Goal: Navigation & Orientation: Find specific page/section

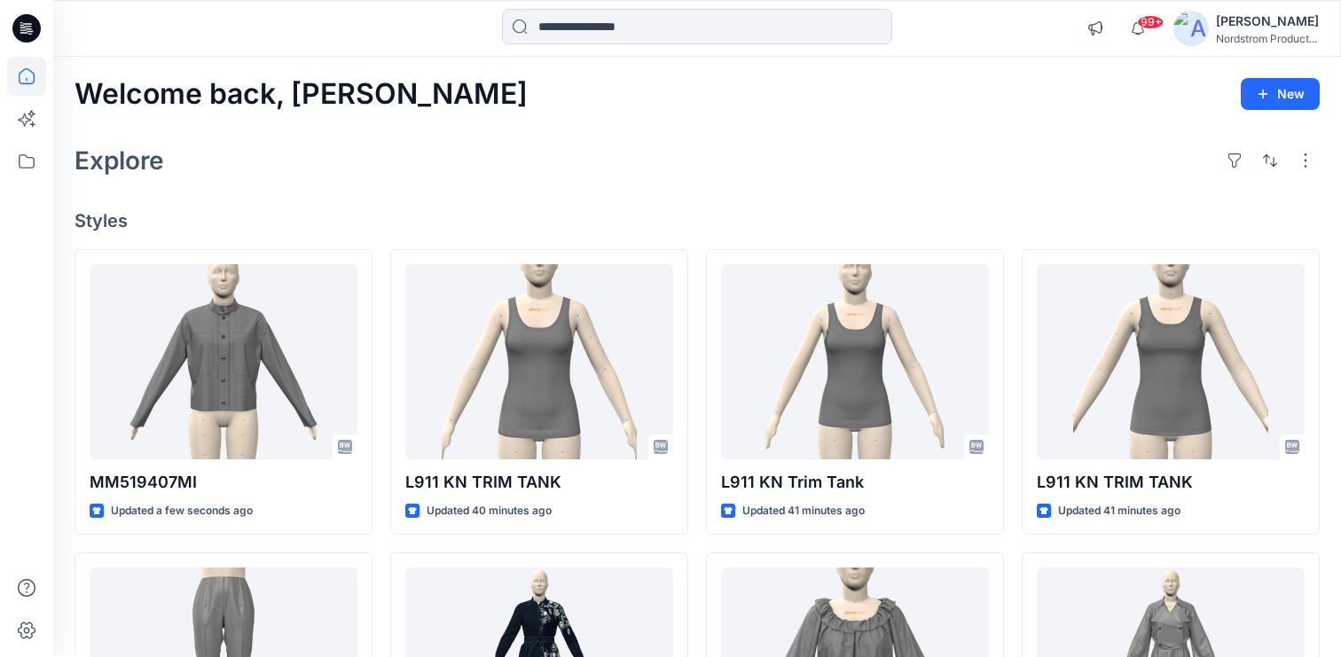
click at [28, 25] on icon at bounding box center [26, 28] width 28 height 28
click at [20, 160] on icon at bounding box center [26, 161] width 39 height 39
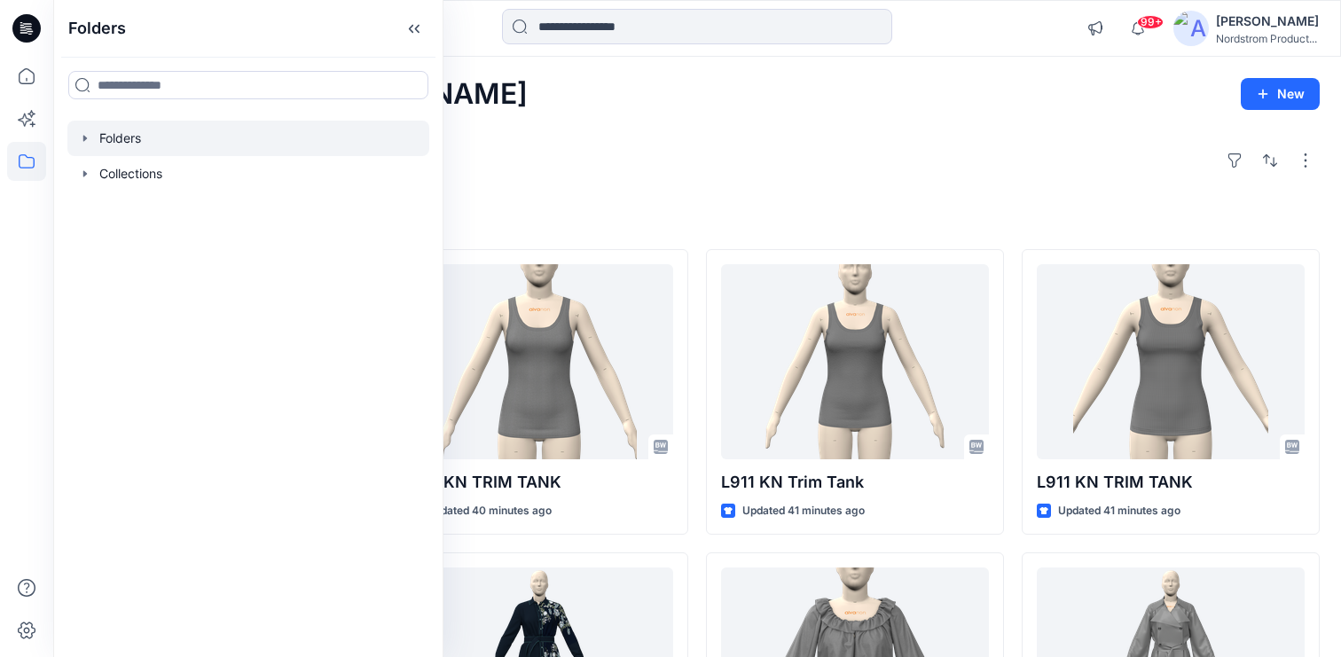
click at [137, 131] on div at bounding box center [248, 138] width 362 height 35
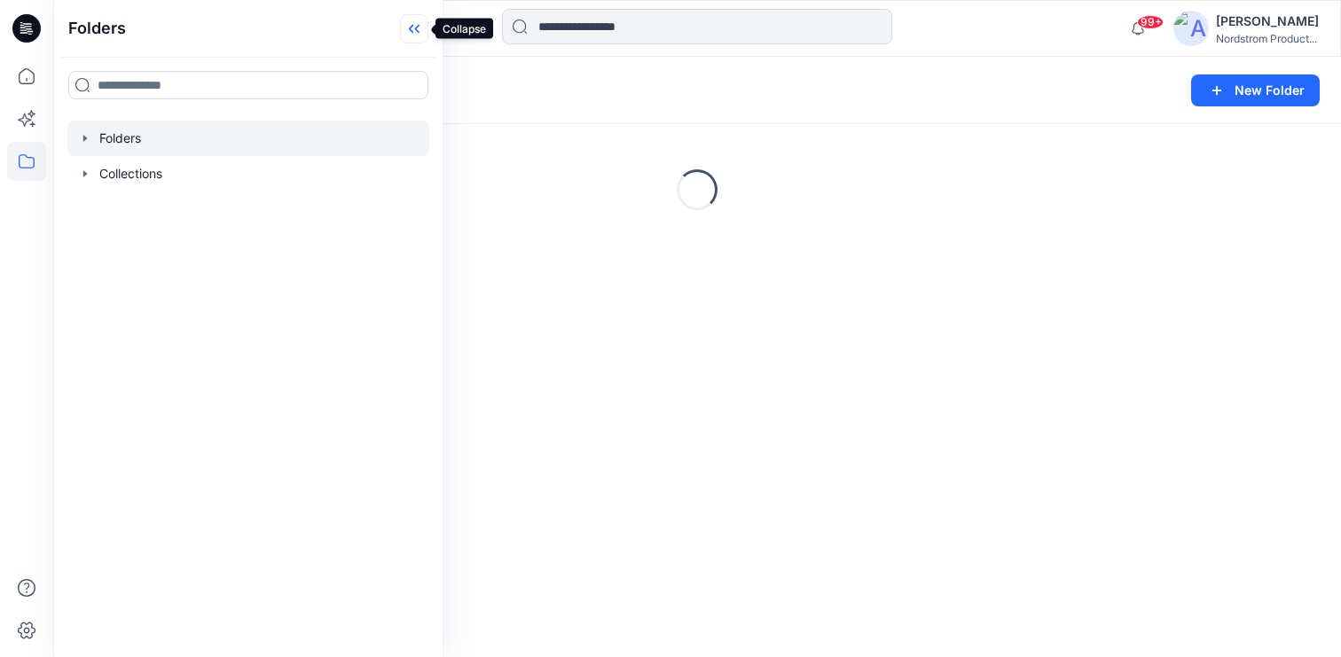
click at [410, 18] on icon at bounding box center [414, 28] width 28 height 29
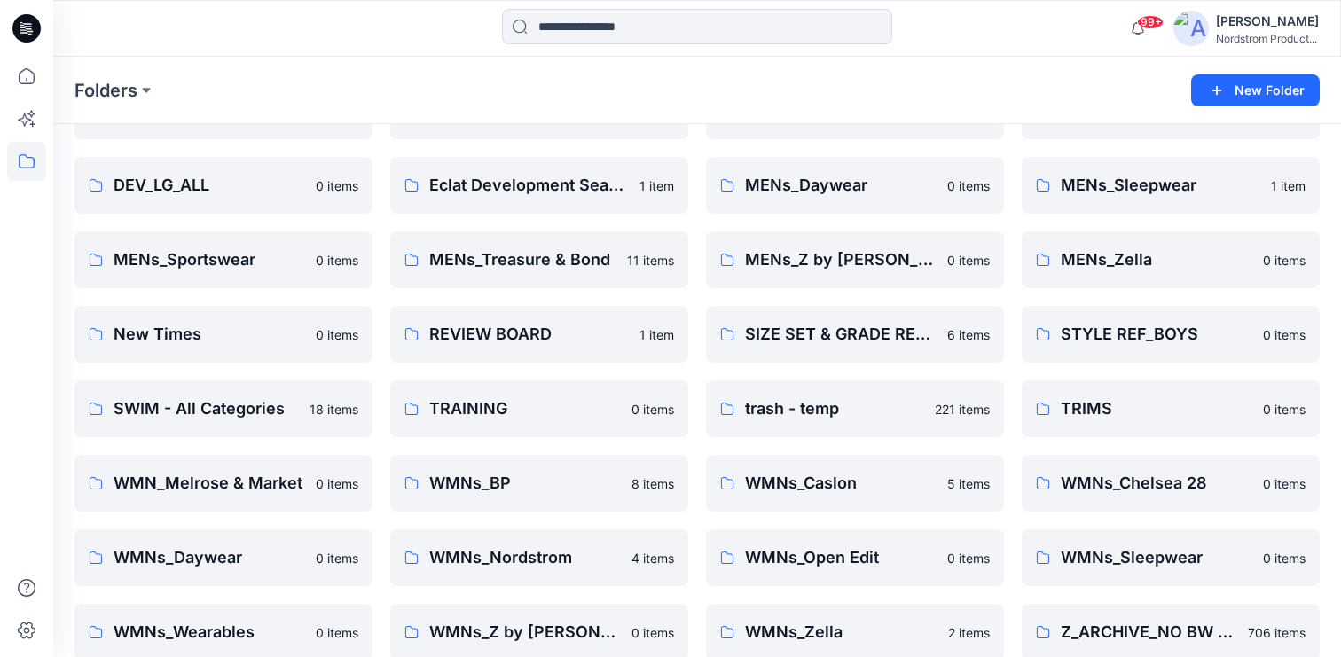
scroll to position [435, 0]
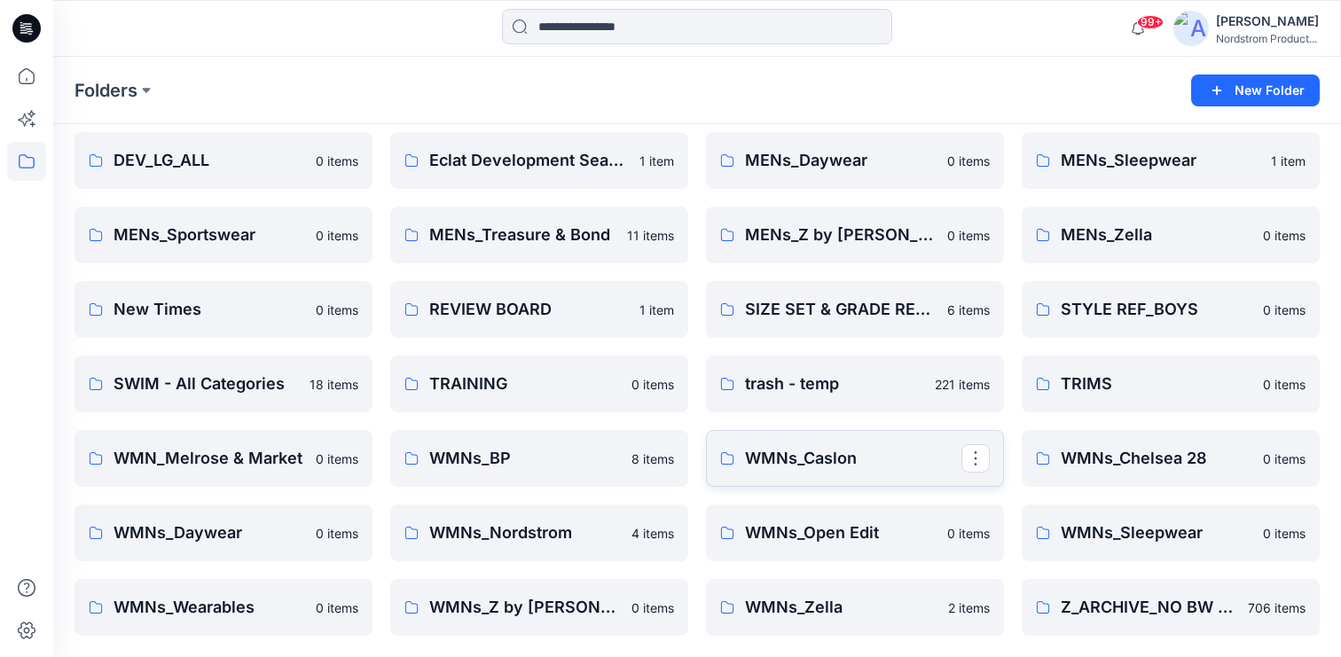
click at [810, 453] on p "WMNs_Caslon" at bounding box center [853, 458] width 216 height 25
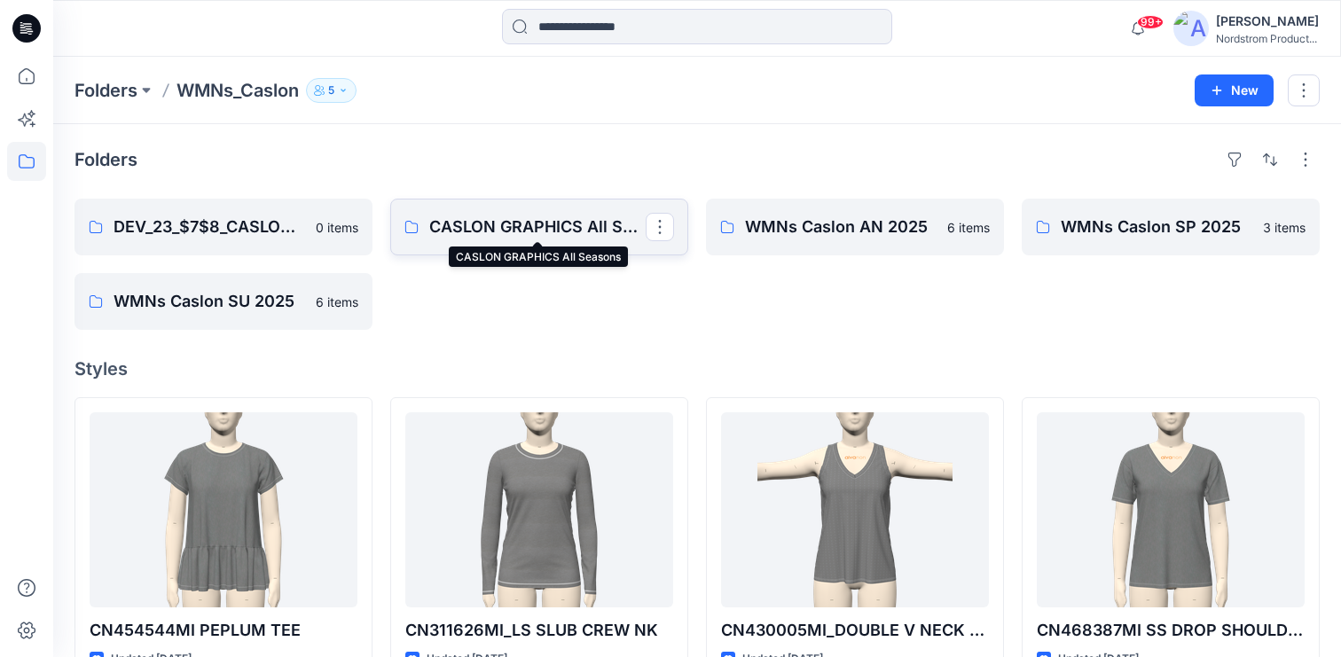
click at [571, 222] on p "CASLON GRAPHICS All Seasons" at bounding box center [537, 227] width 216 height 25
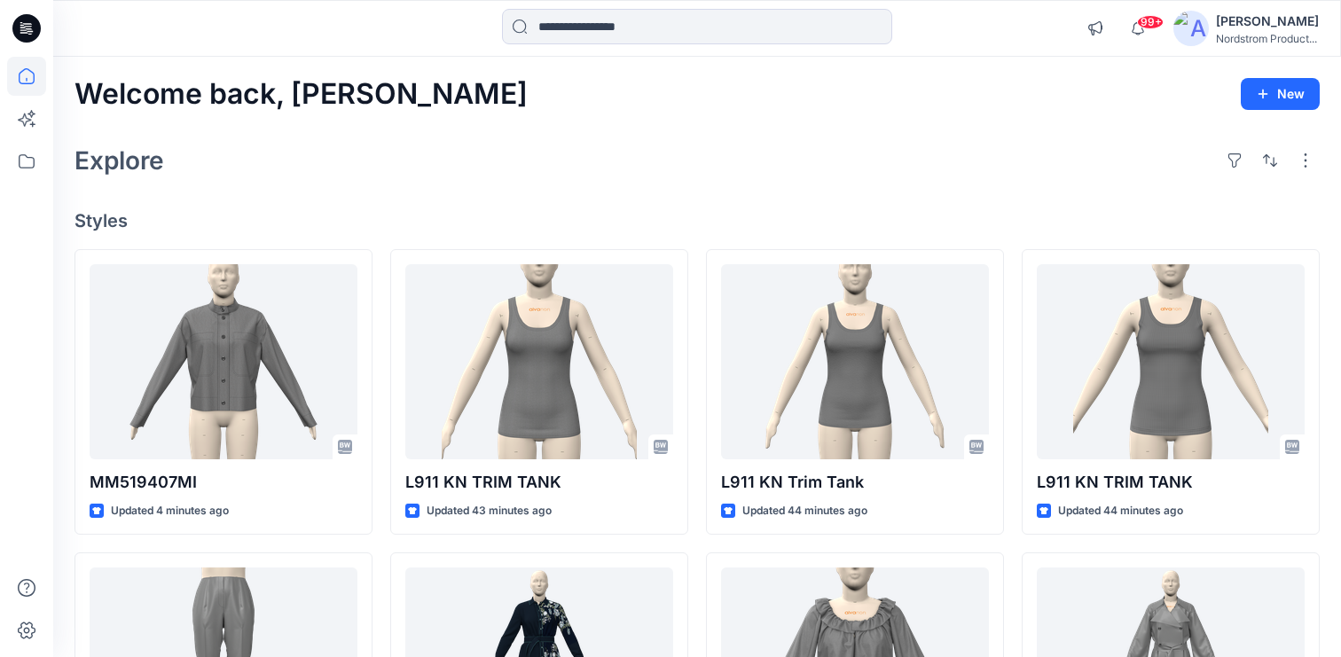
click at [1255, 27] on div "[PERSON_NAME]" at bounding box center [1266, 21] width 103 height 21
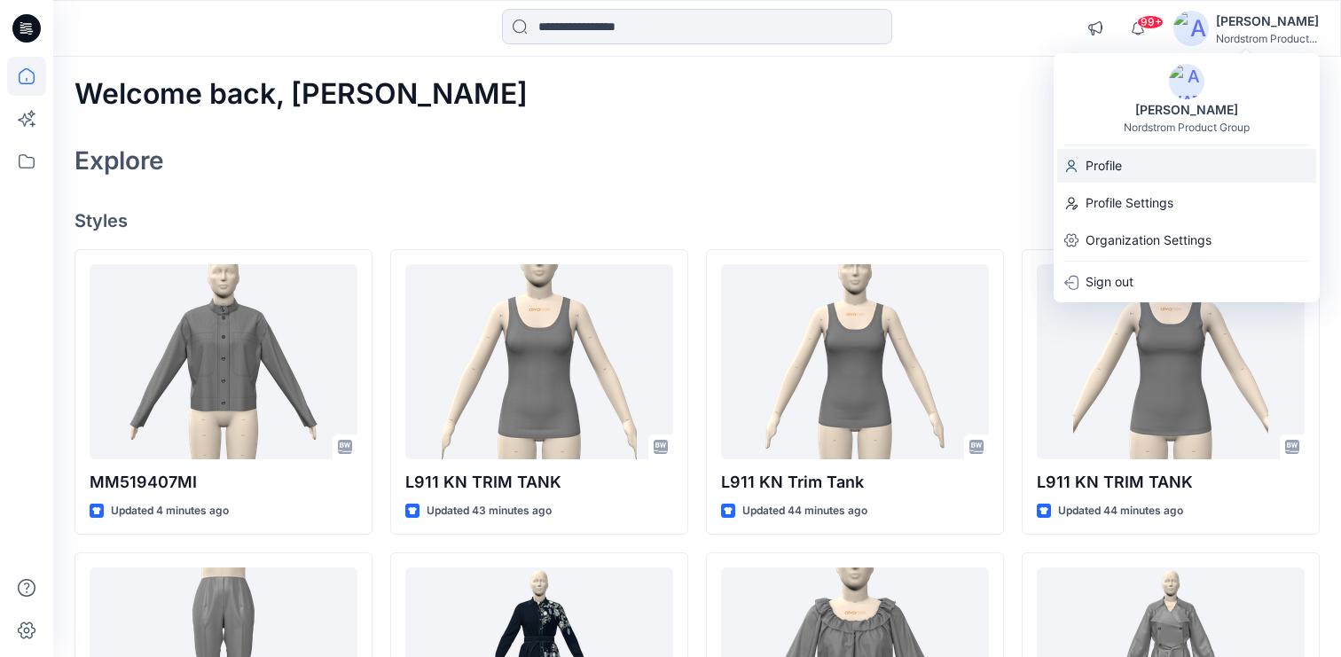
click at [1125, 176] on div "Profile" at bounding box center [1186, 166] width 259 height 34
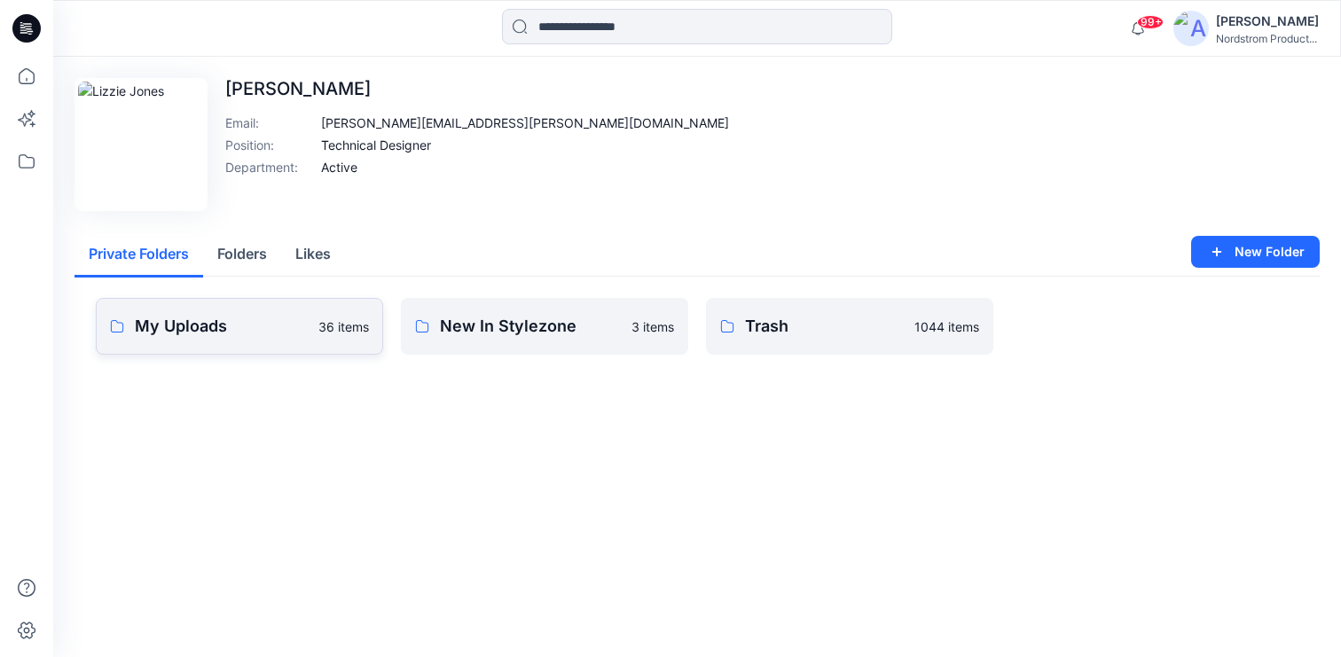
click at [191, 324] on p "My Uploads" at bounding box center [221, 326] width 173 height 25
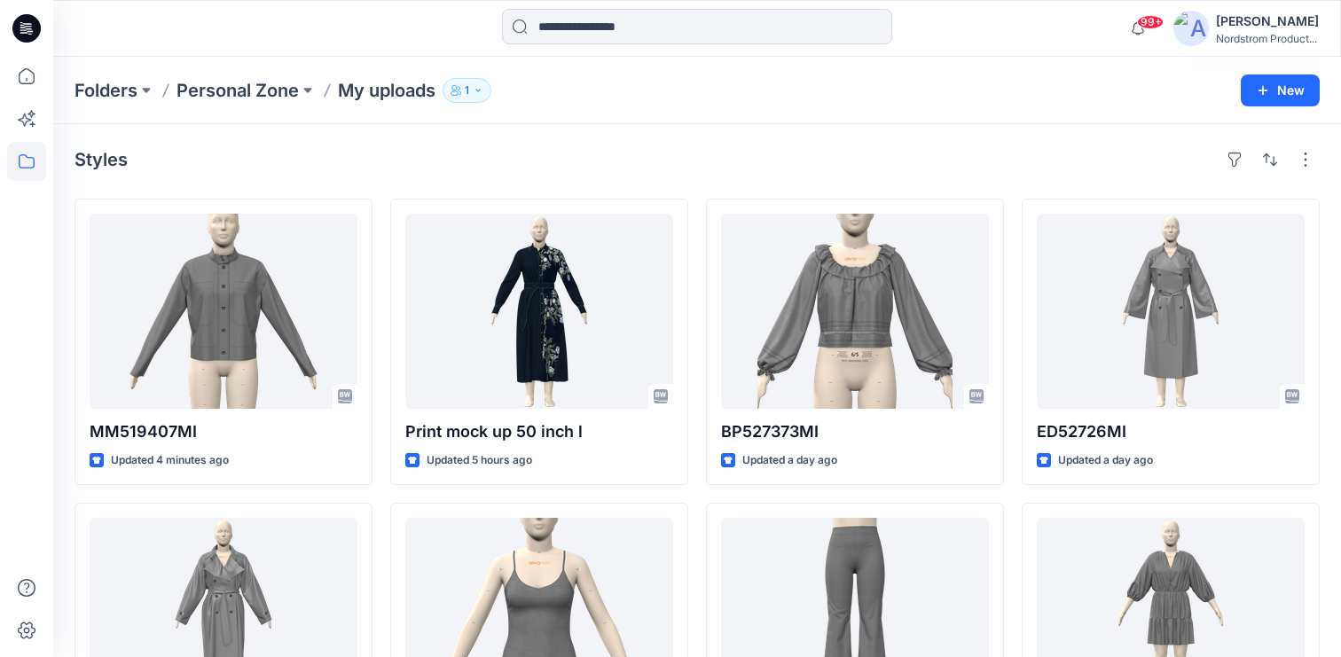
click at [1205, 33] on img at bounding box center [1190, 28] width 35 height 35
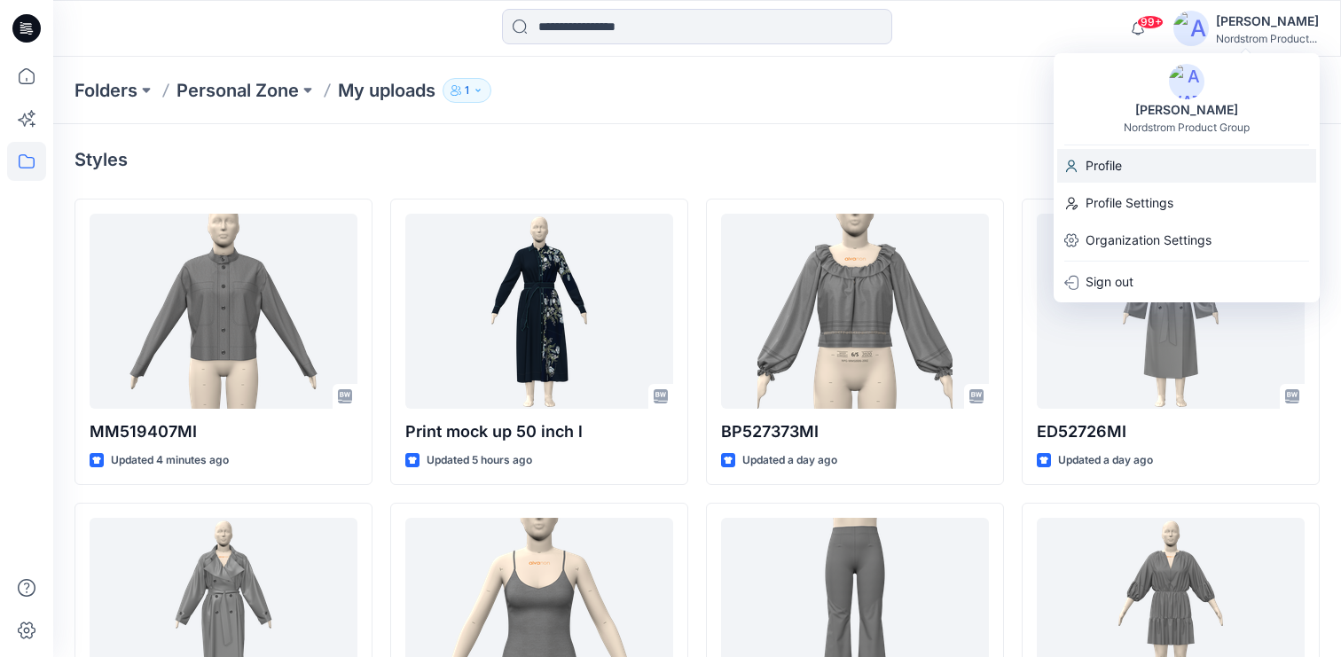
click at [1111, 157] on p "Profile" at bounding box center [1103, 166] width 36 height 34
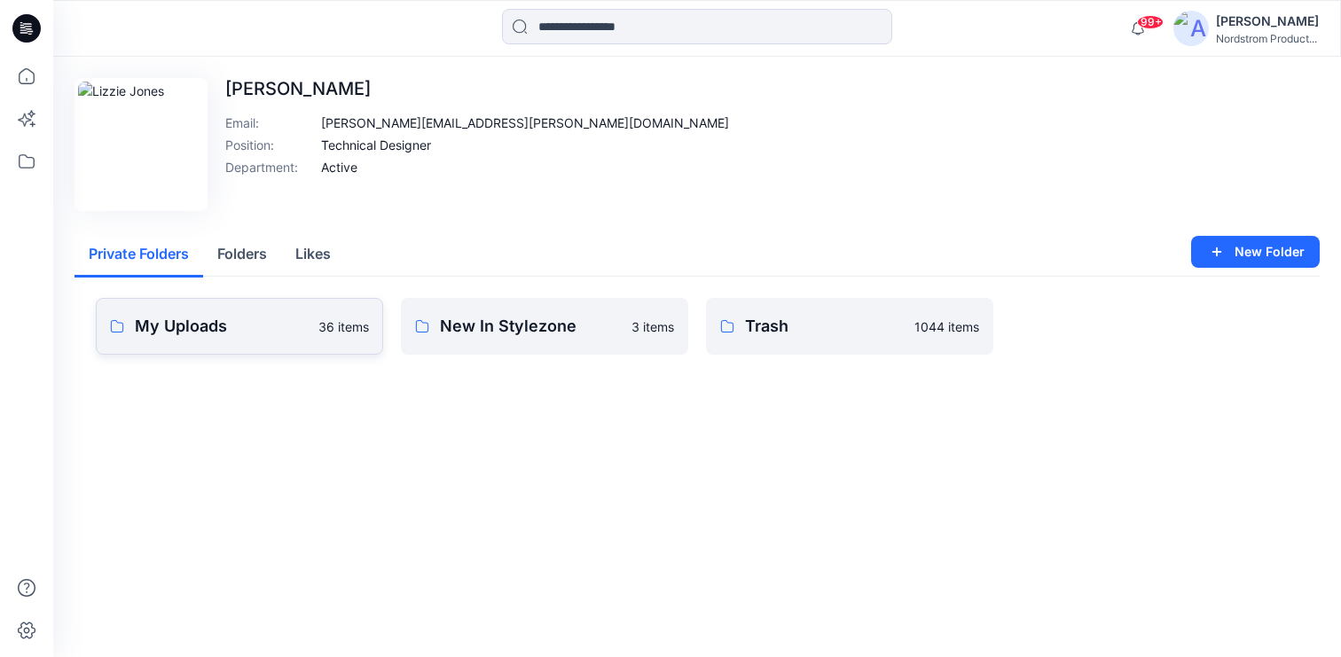
click at [200, 301] on link "My Uploads 36 items" at bounding box center [239, 326] width 287 height 57
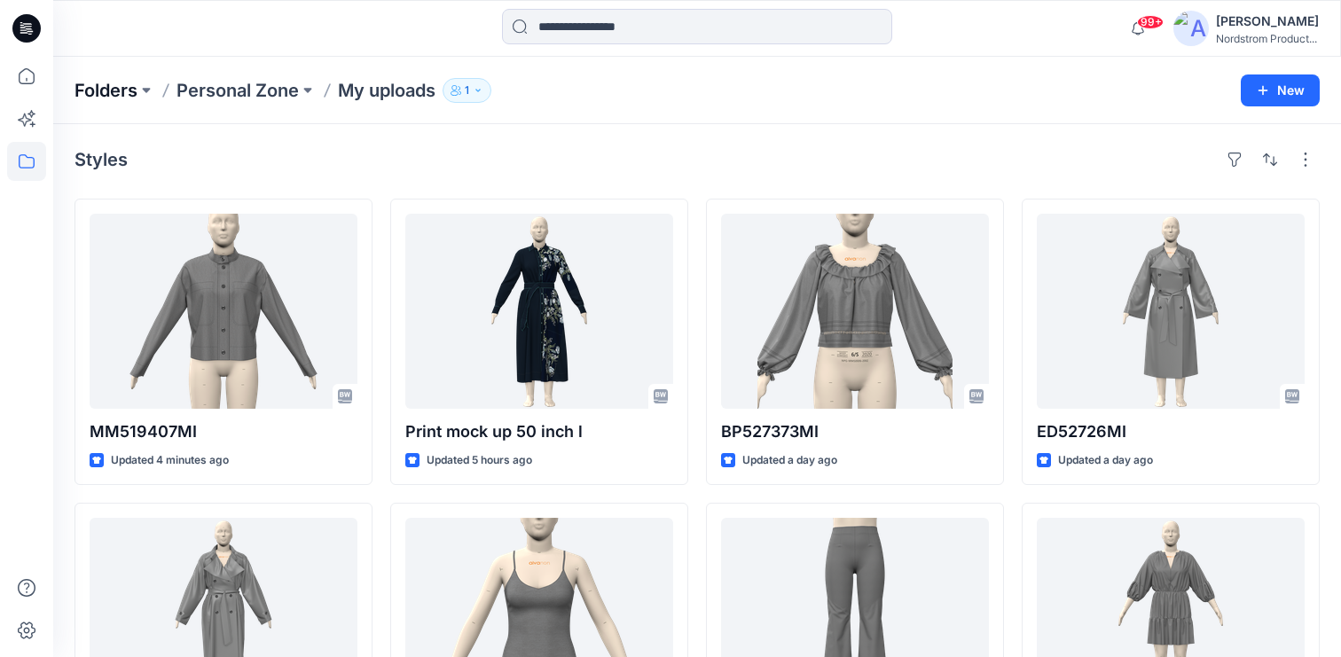
click at [107, 82] on p "Folders" at bounding box center [105, 90] width 63 height 25
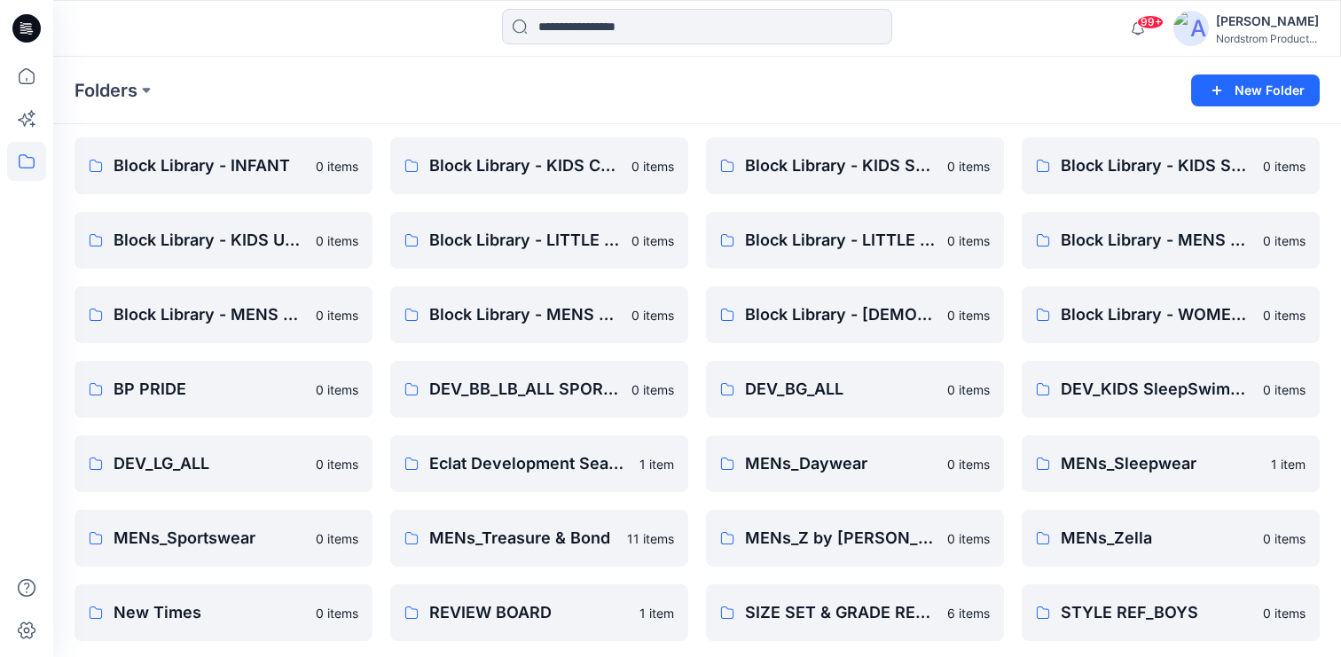
scroll to position [156, 0]
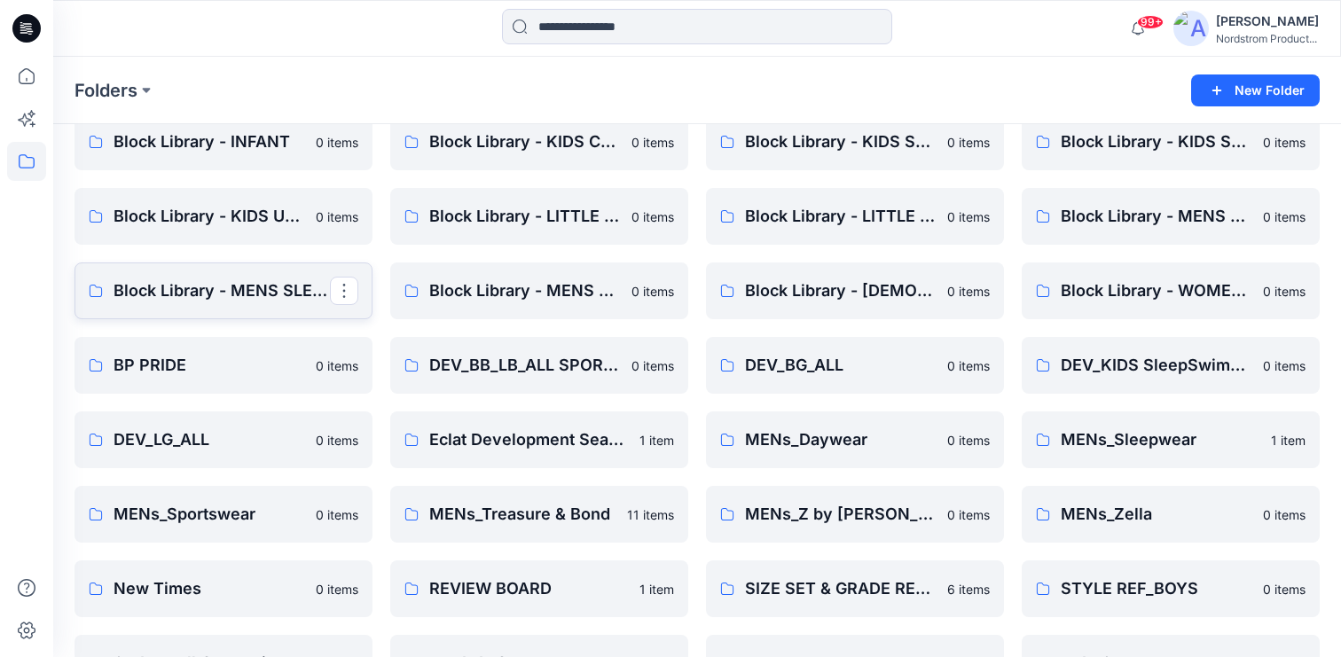
click at [172, 293] on p "Block Library - MENS SLEEP & UNDERWEAR" at bounding box center [221, 290] width 216 height 25
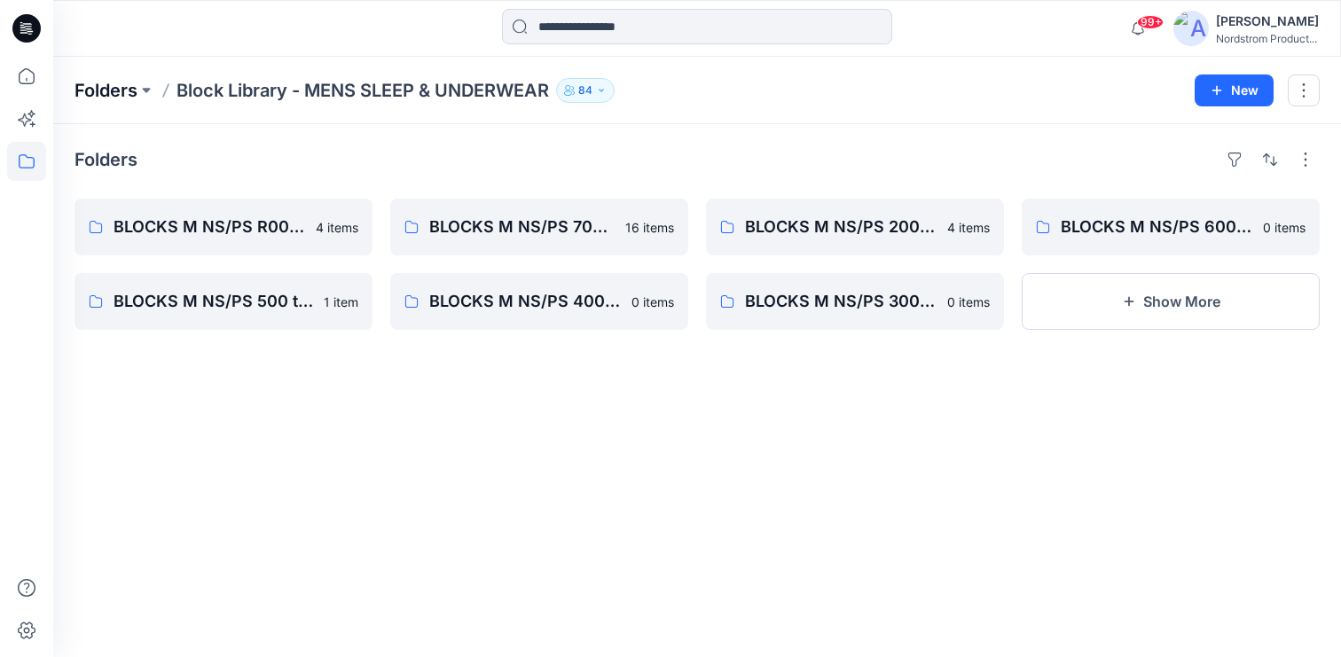
click at [128, 89] on p "Folders" at bounding box center [105, 90] width 63 height 25
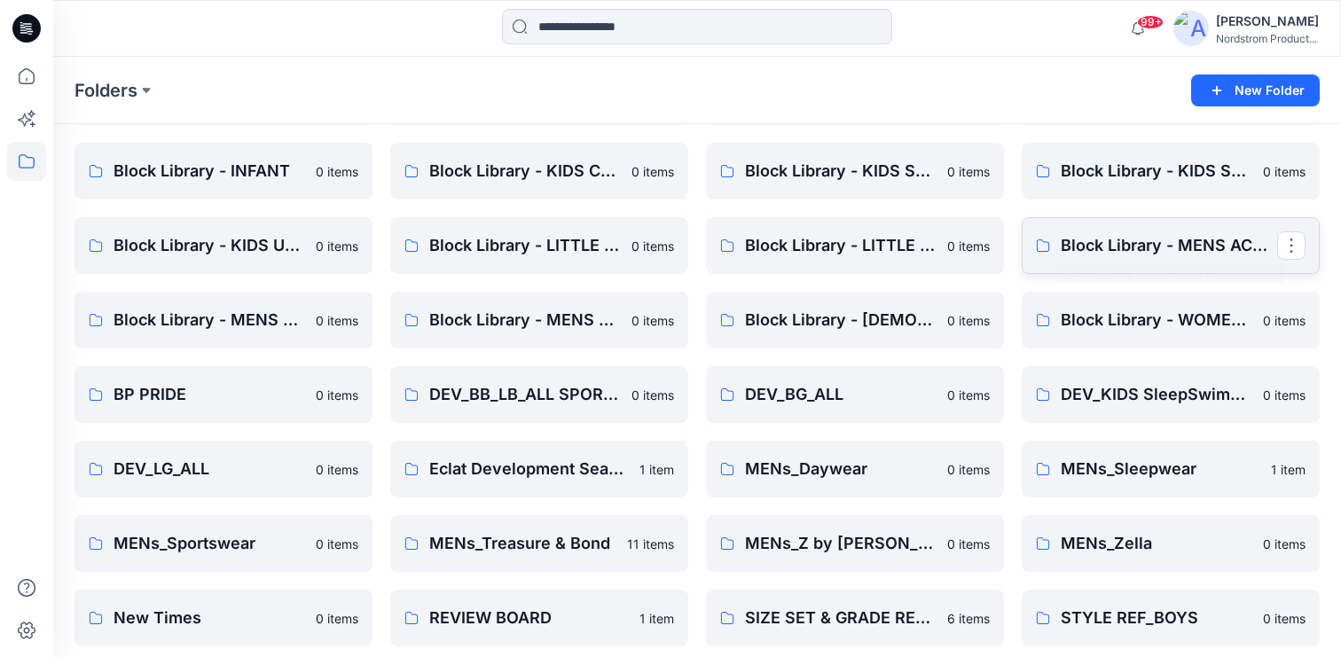
scroll to position [139, 0]
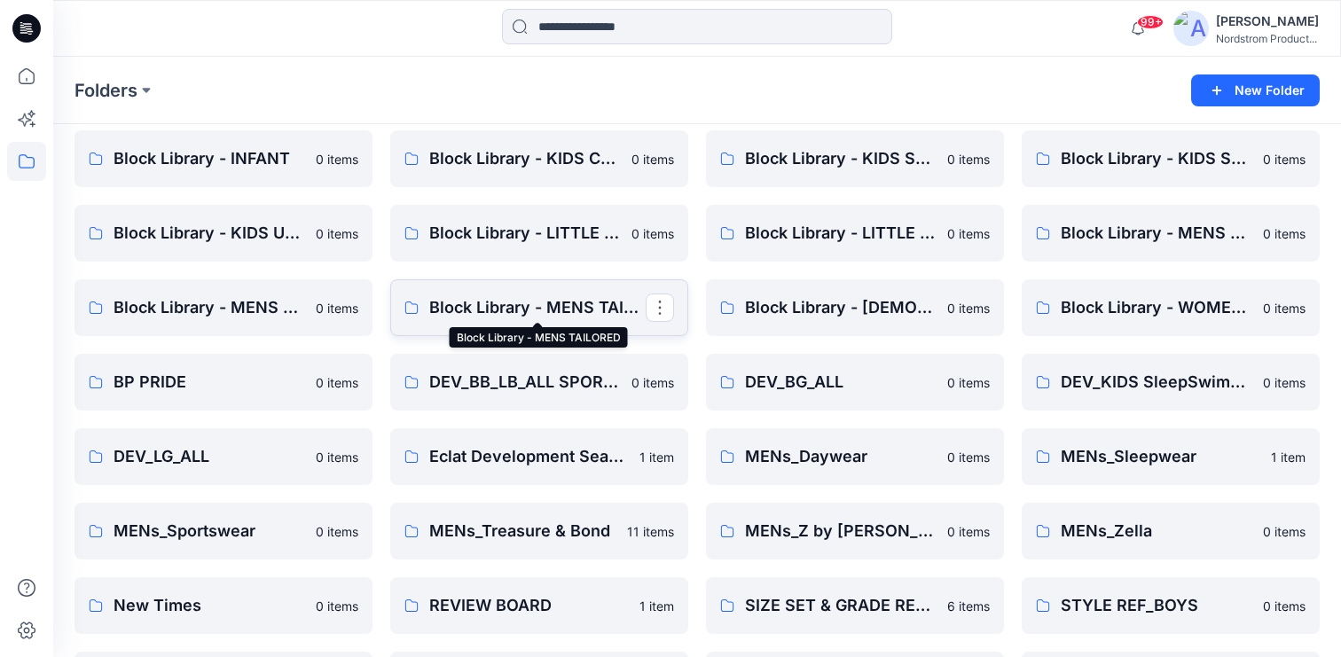
click at [527, 317] on p "Block Library - MENS TAILORED" at bounding box center [537, 307] width 216 height 25
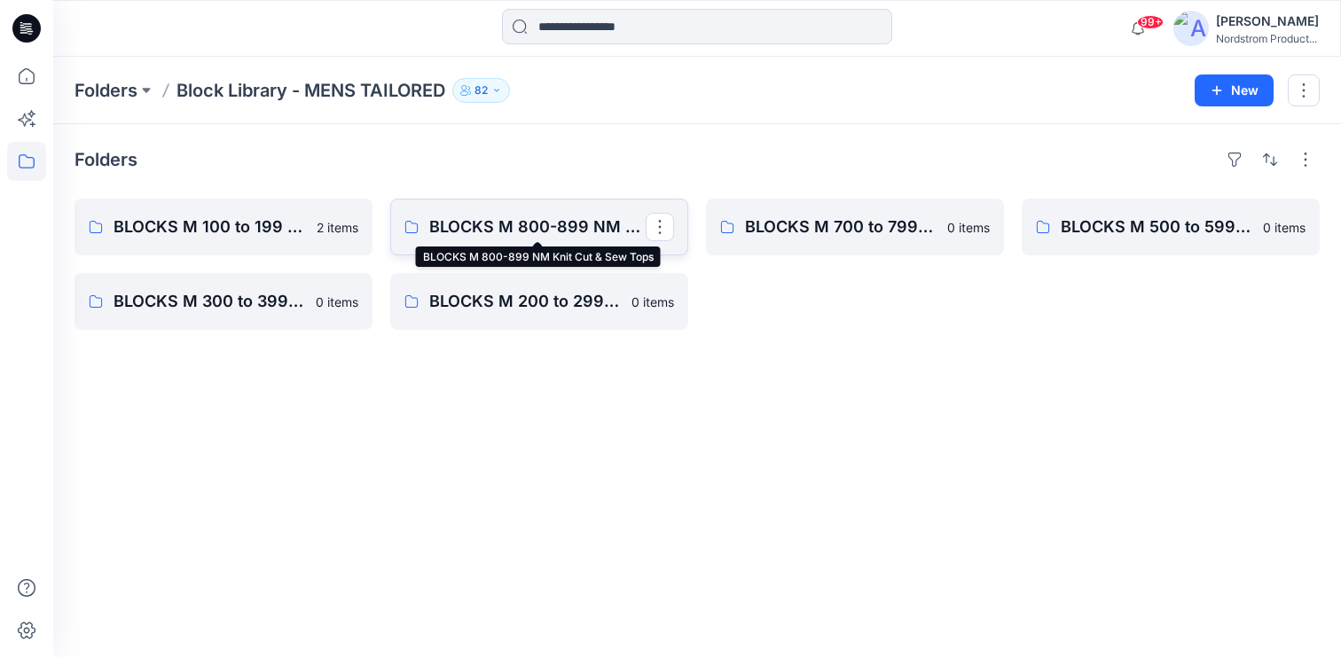
click at [582, 228] on p "BLOCKS M 800-899 NM Knit Cut & Sew Tops" at bounding box center [537, 227] width 216 height 25
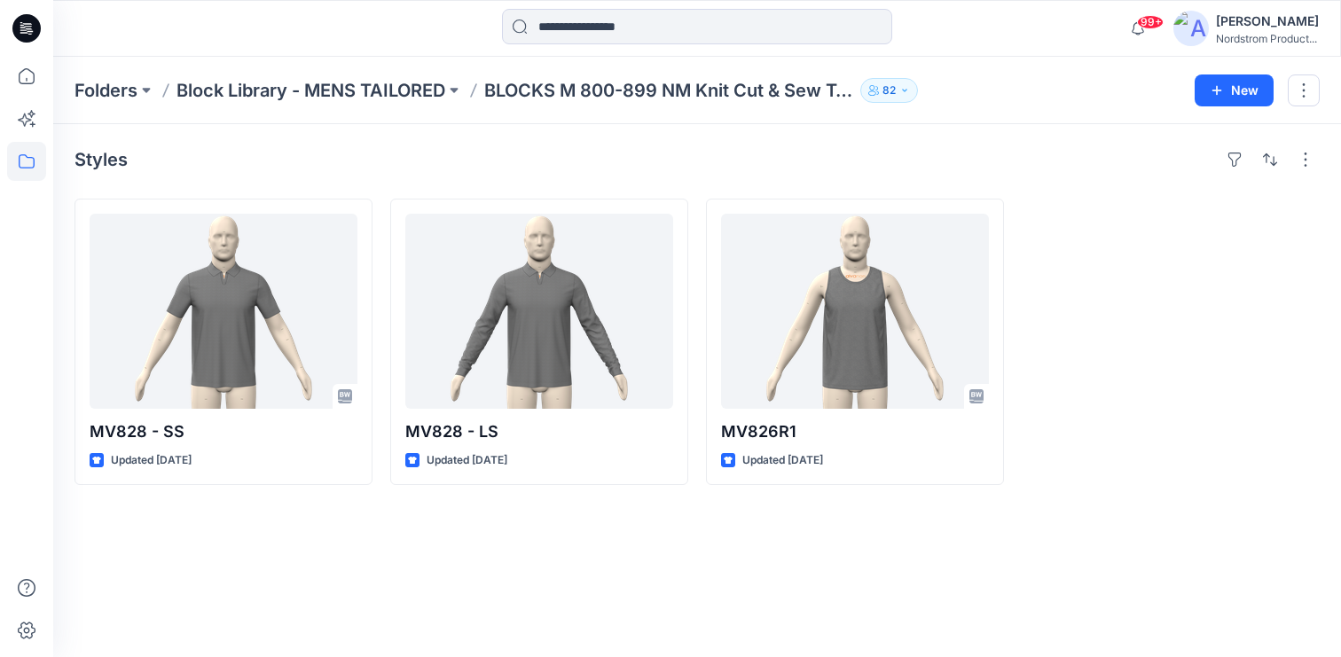
click at [249, 3] on div "99+ Notifications Your style MM519407MI is ready 1 new Colorways 4 minutes ago …" at bounding box center [696, 28] width 1287 height 57
click at [26, 21] on icon at bounding box center [26, 28] width 28 height 28
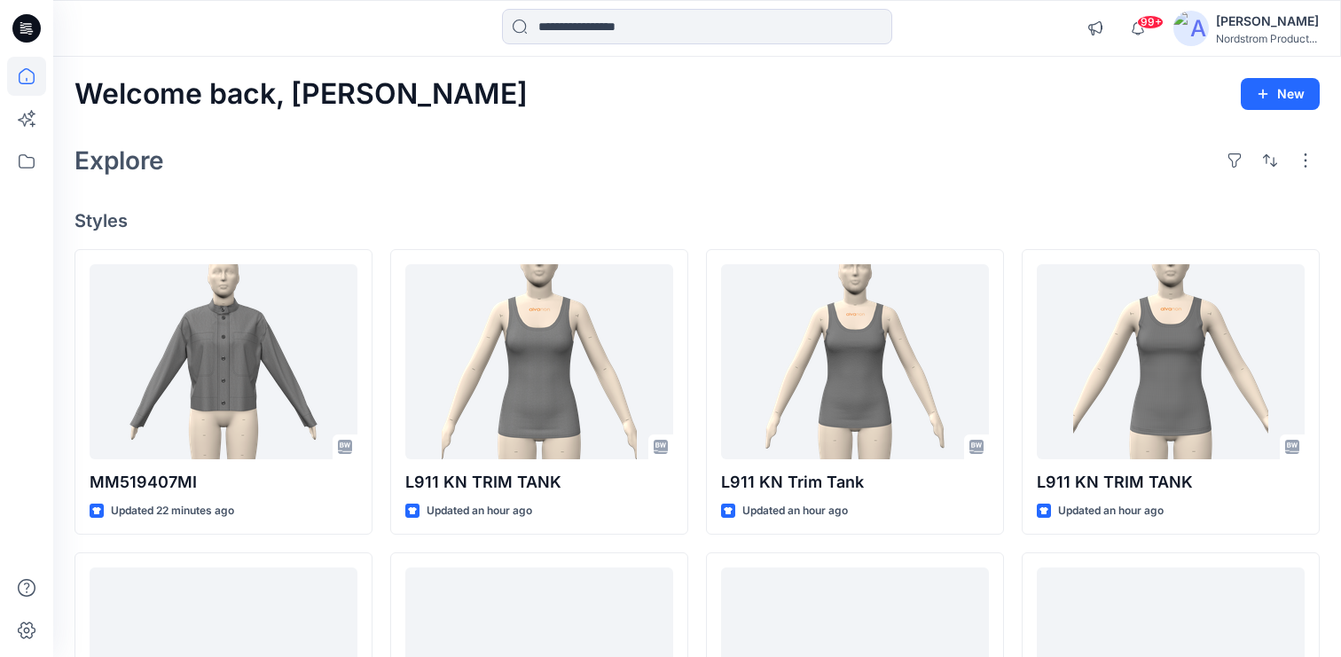
click at [714, 173] on div "Explore" at bounding box center [696, 160] width 1245 height 43
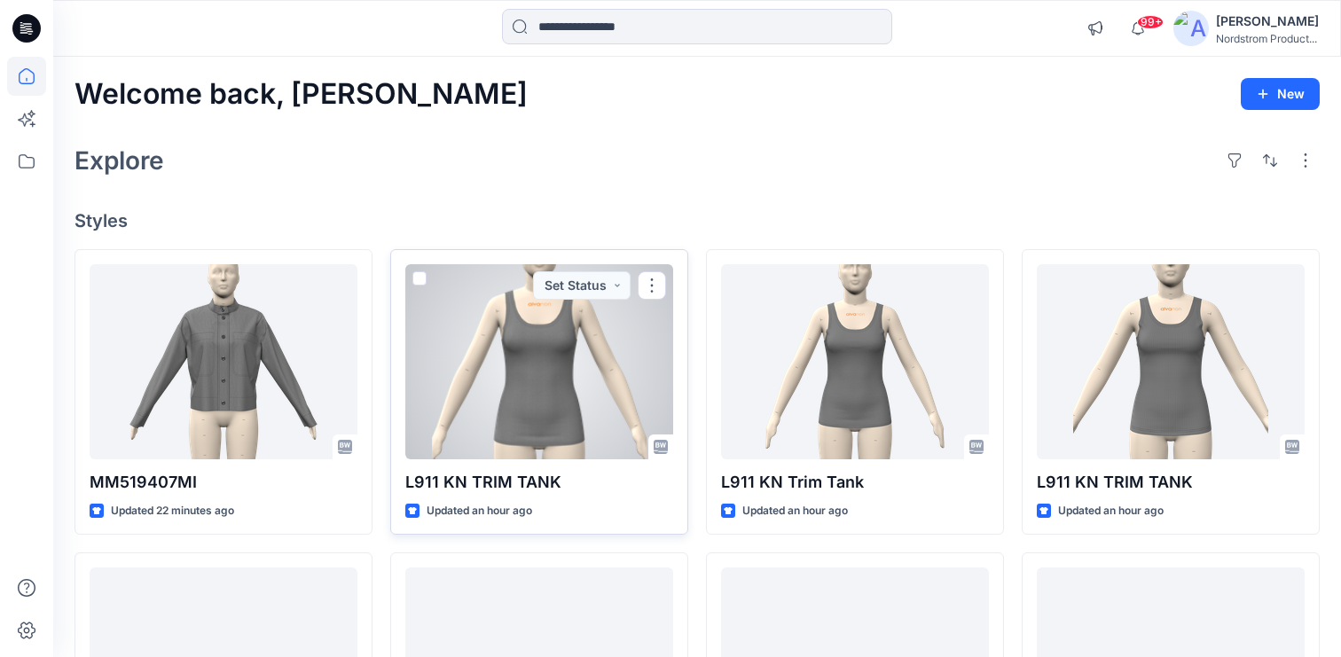
click at [501, 411] on div at bounding box center [539, 361] width 268 height 195
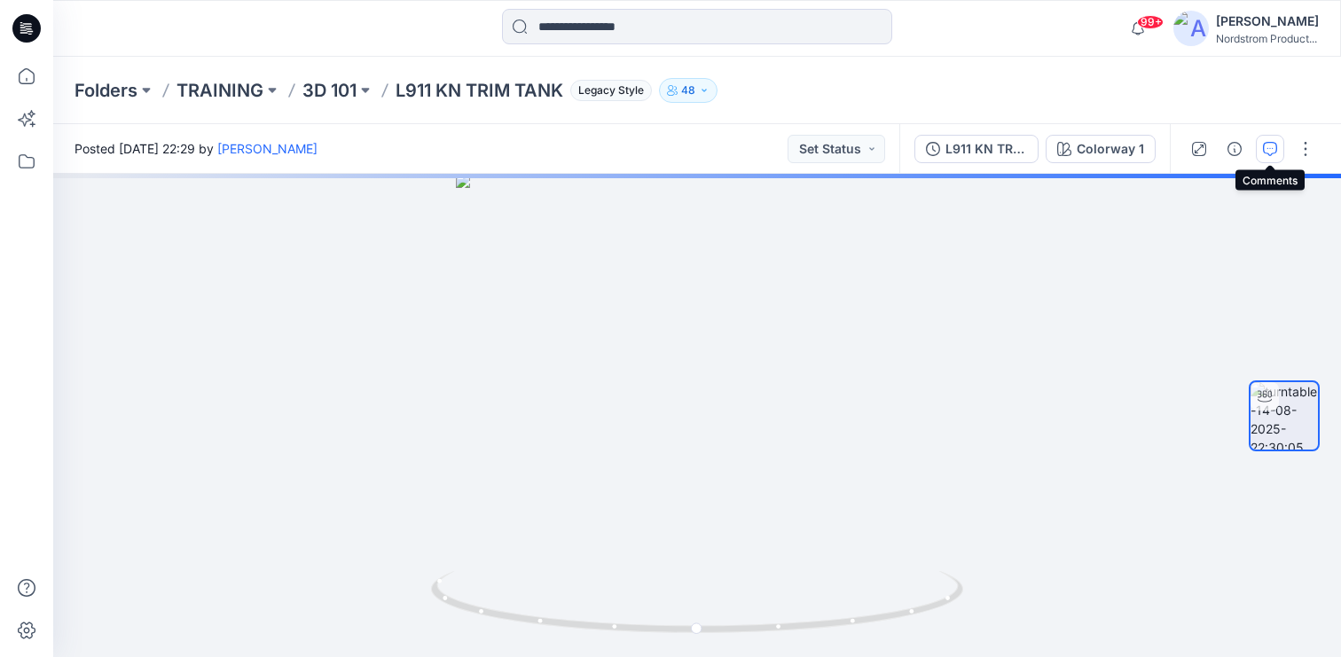
click at [1270, 153] on icon "button" at bounding box center [1269, 149] width 14 height 14
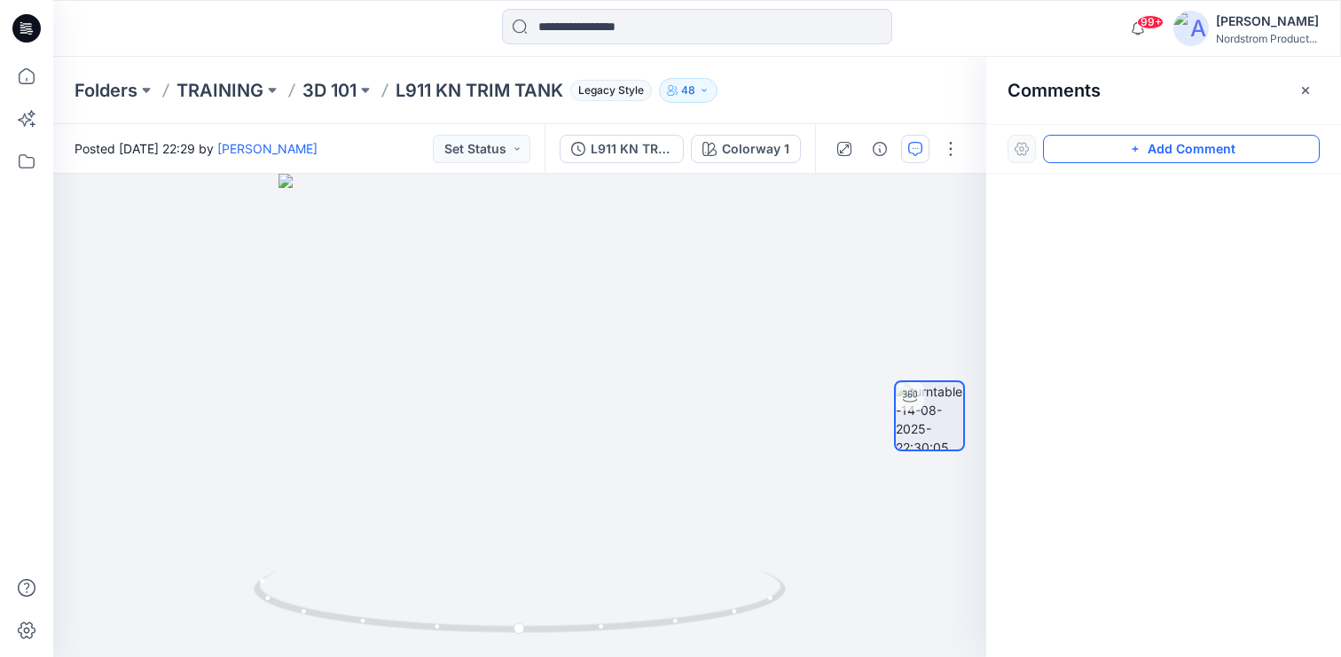
click at [1215, 158] on button "Add Comment" at bounding box center [1181, 149] width 277 height 28
click at [573, 263] on div "1" at bounding box center [519, 415] width 933 height 483
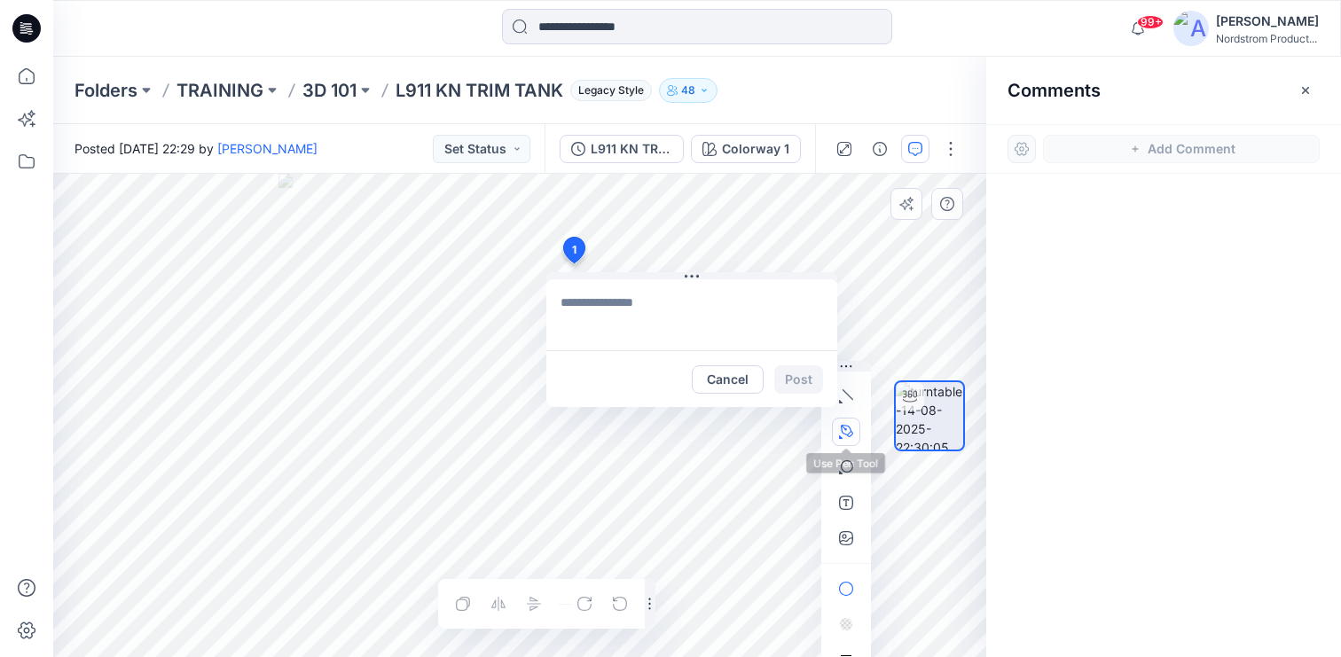
click at [849, 432] on icon "button" at bounding box center [846, 431] width 12 height 12
click at [444, 401] on icon "Layer 1" at bounding box center [519, 415] width 933 height 483
click at [515, 380] on icon "Layer 1" at bounding box center [519, 415] width 933 height 483
click at [592, 417] on icon "Layer 1" at bounding box center [519, 415] width 933 height 483
click at [723, 378] on button "Cancel" at bounding box center [728, 379] width 72 height 28
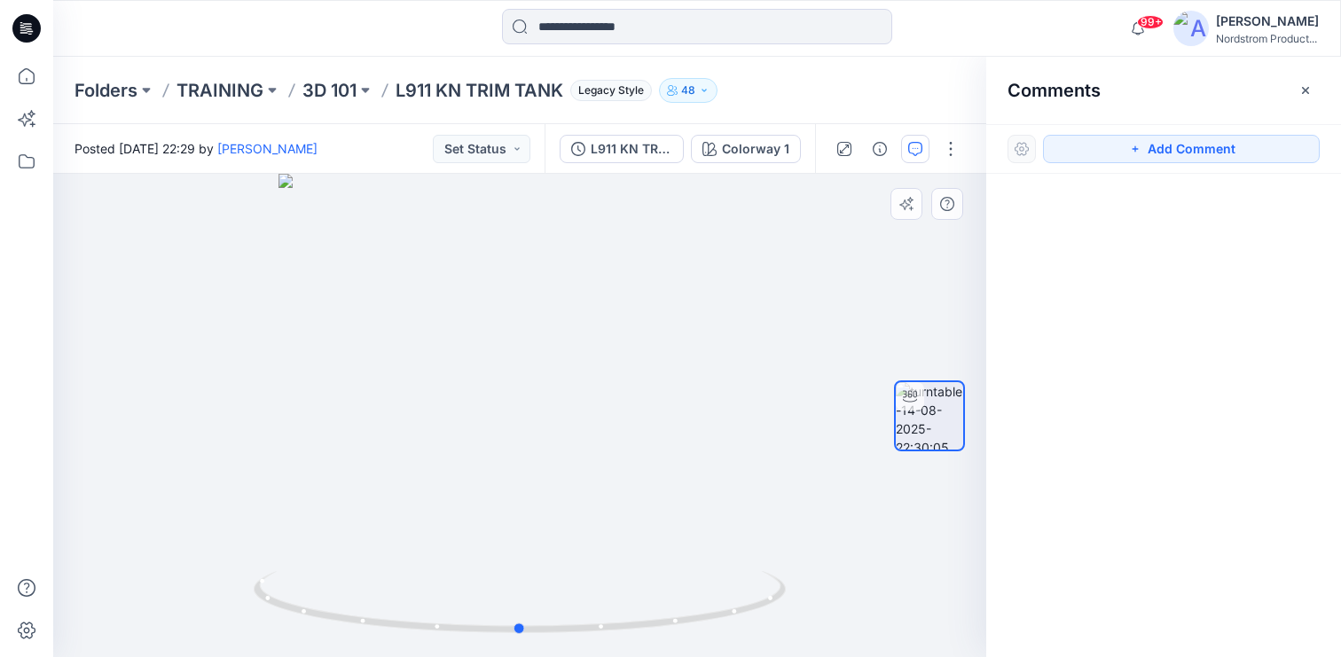
drag, startPoint x: 510, startPoint y: 396, endPoint x: 522, endPoint y: 403, distance: 14.3
click at [510, 396] on div at bounding box center [519, 415] width 933 height 483
drag, startPoint x: 542, startPoint y: 406, endPoint x: 696, endPoint y: 392, distance: 154.9
click at [696, 392] on div at bounding box center [519, 415] width 933 height 483
drag, startPoint x: 584, startPoint y: 423, endPoint x: 500, endPoint y: 423, distance: 84.2
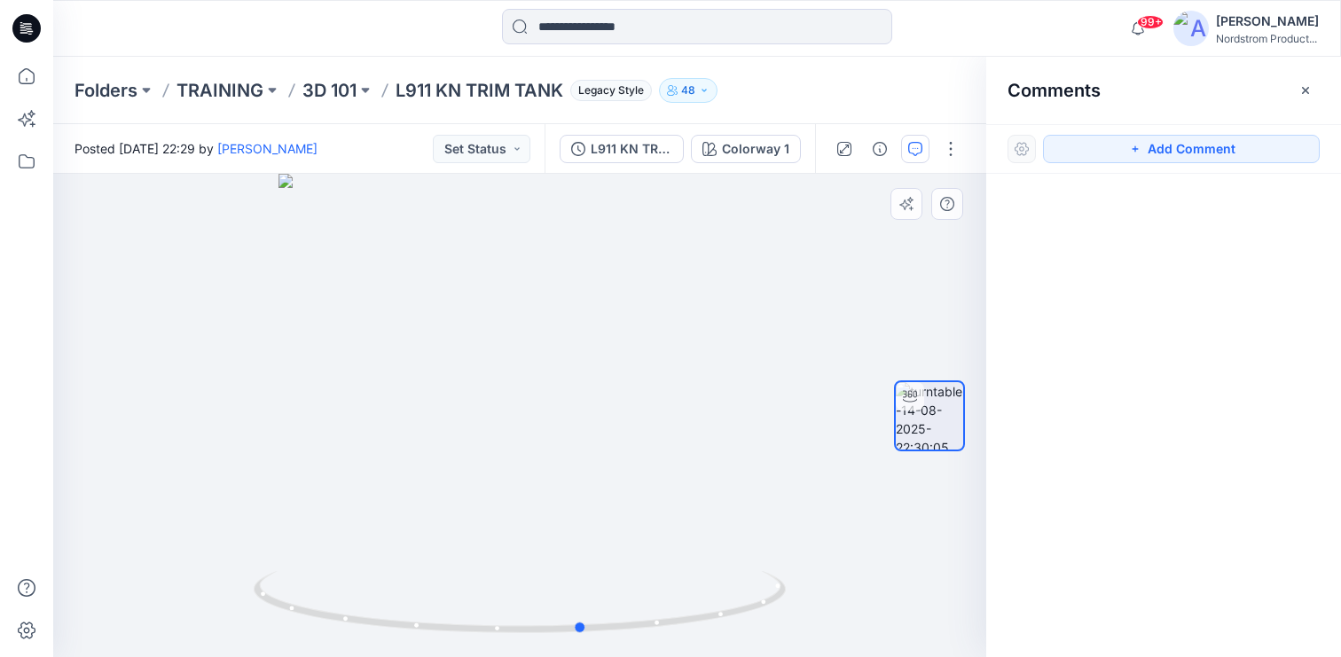
click at [500, 423] on div at bounding box center [519, 415] width 933 height 483
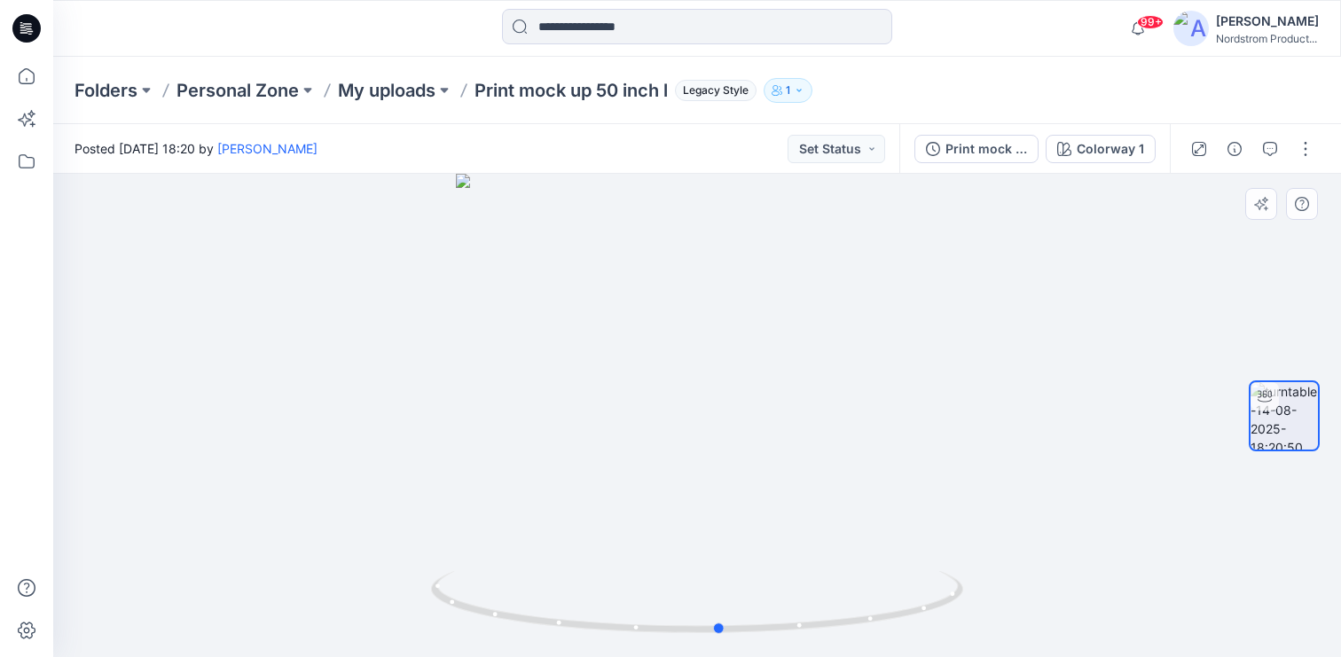
drag, startPoint x: 750, startPoint y: 494, endPoint x: 773, endPoint y: 468, distance: 34.5
click at [773, 468] on div at bounding box center [696, 415] width 1287 height 483
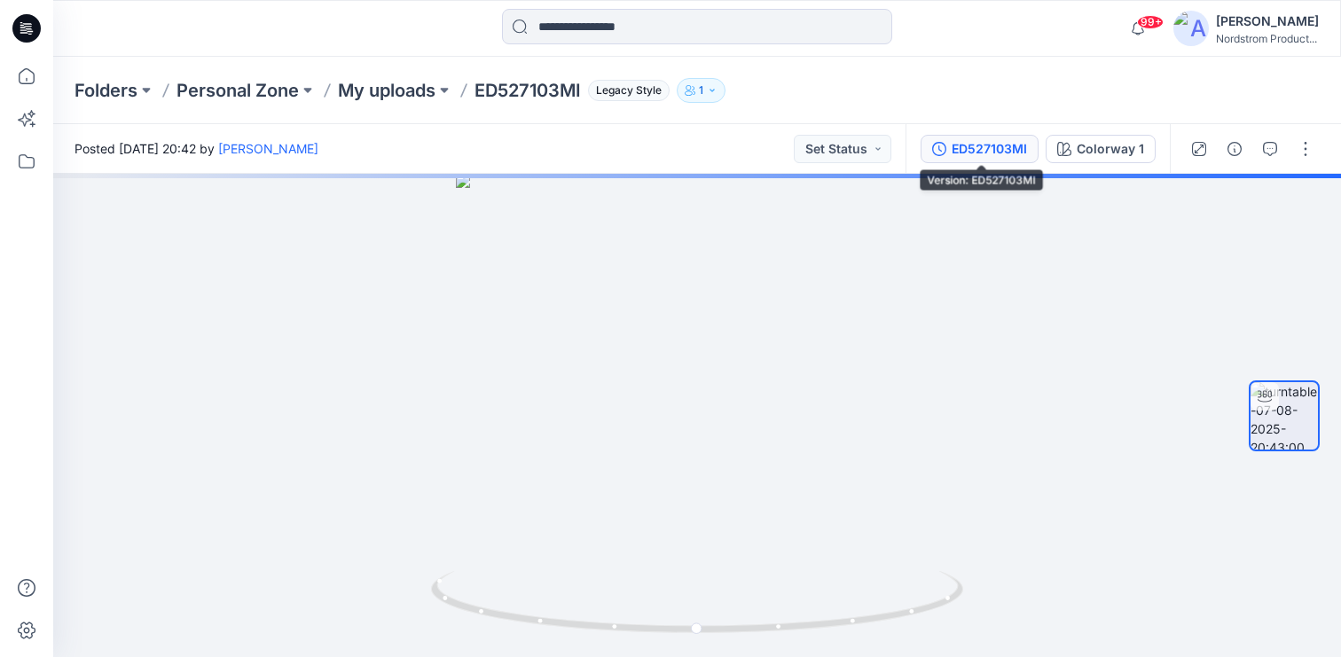
click at [957, 151] on div "ED527103MI" at bounding box center [988, 149] width 75 height 20
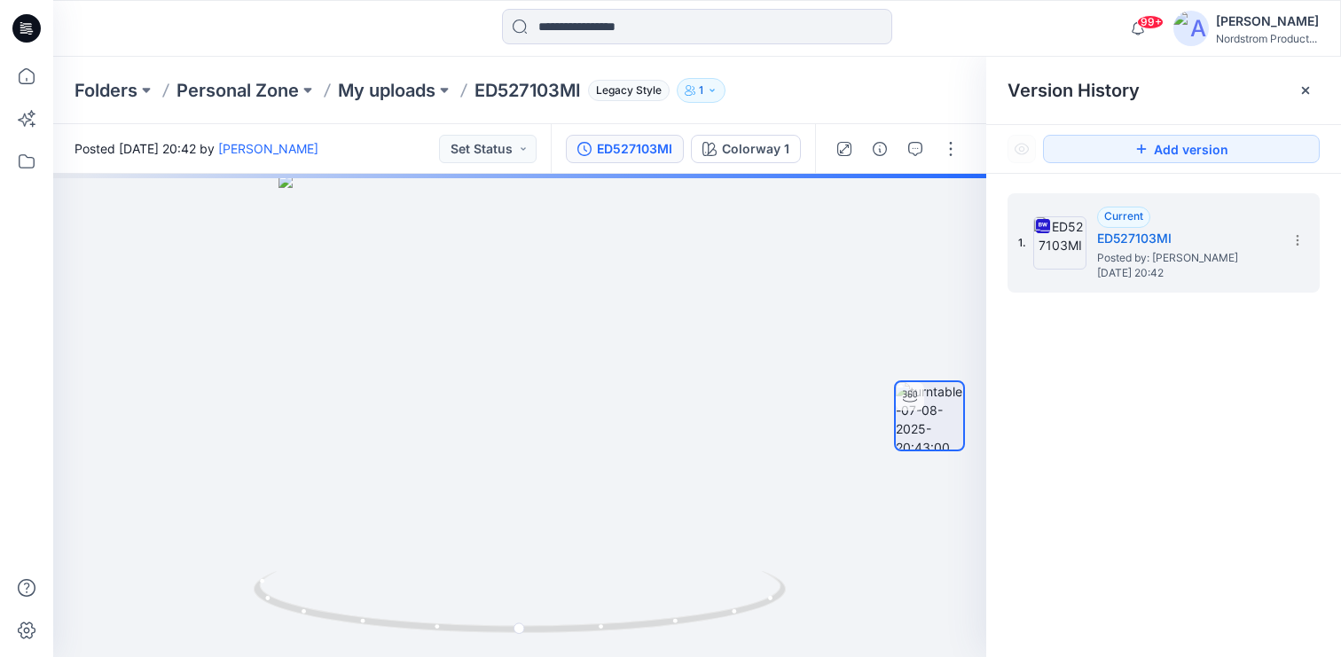
click at [510, 89] on p "ED527103MI" at bounding box center [527, 90] width 106 height 25
copy p "ED527103MI"
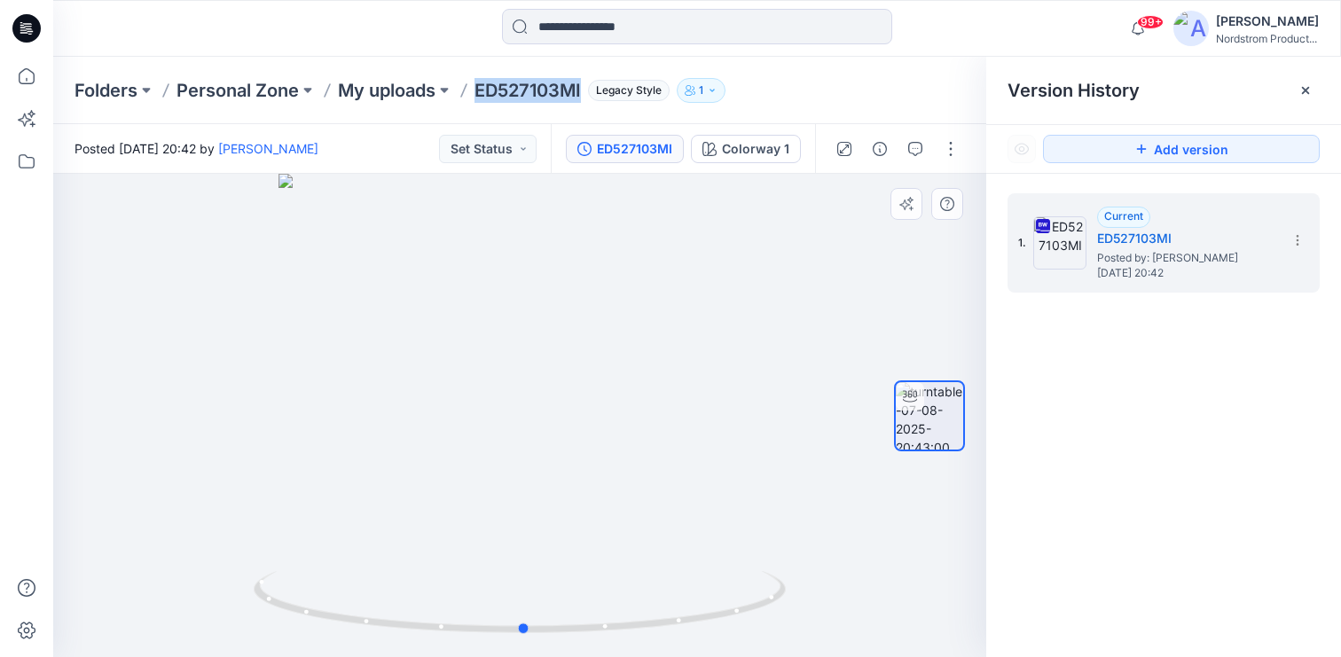
drag, startPoint x: 567, startPoint y: 426, endPoint x: 552, endPoint y: 401, distance: 29.4
click at [553, 403] on div at bounding box center [519, 415] width 933 height 483
click at [98, 94] on p "Folders" at bounding box center [105, 90] width 63 height 25
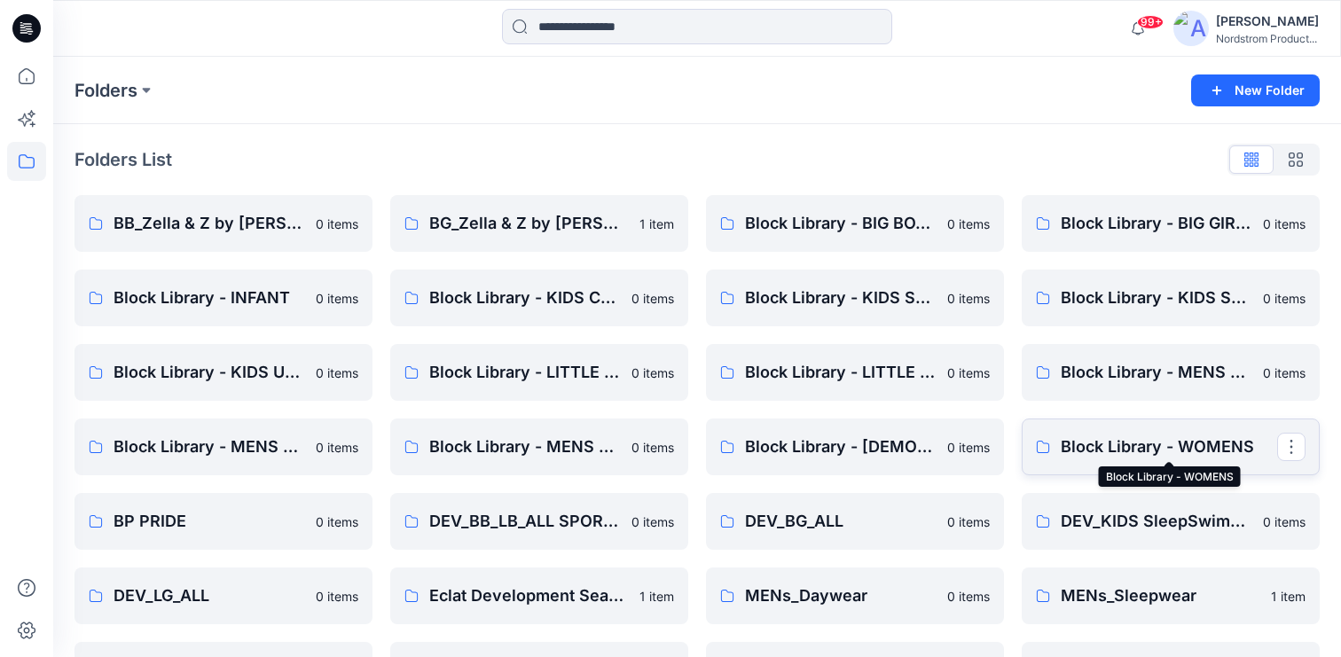
click at [1108, 449] on p "Block Library - WOMENS" at bounding box center [1168, 446] width 216 height 25
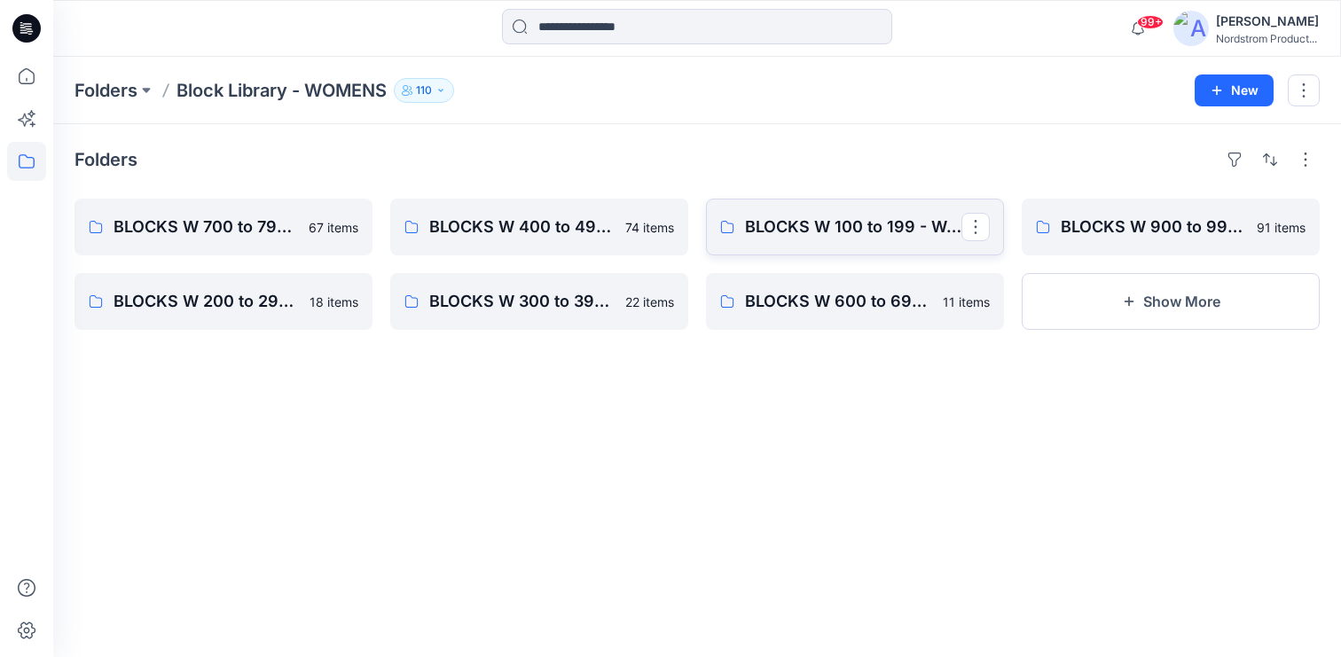
click at [854, 241] on link "BLOCKS W 100 to 199 - Woven Tops, Shirts, PJ Tops" at bounding box center [855, 227] width 298 height 57
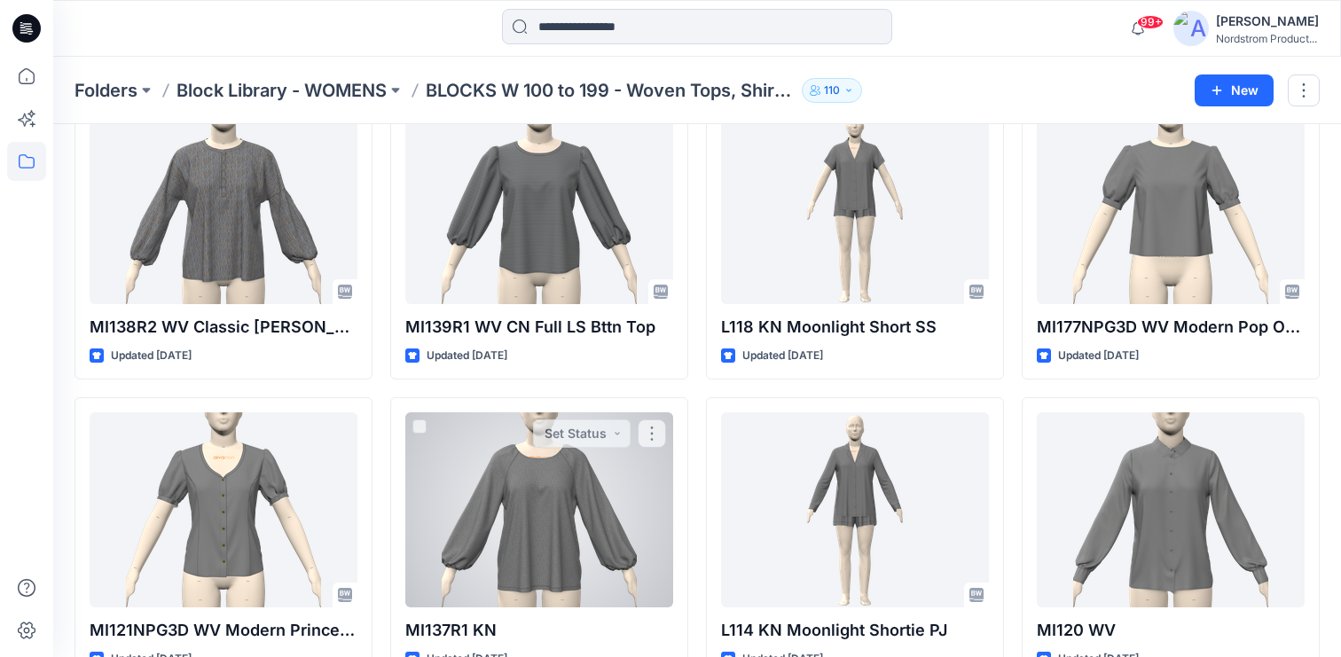
scroll to position [1022, 0]
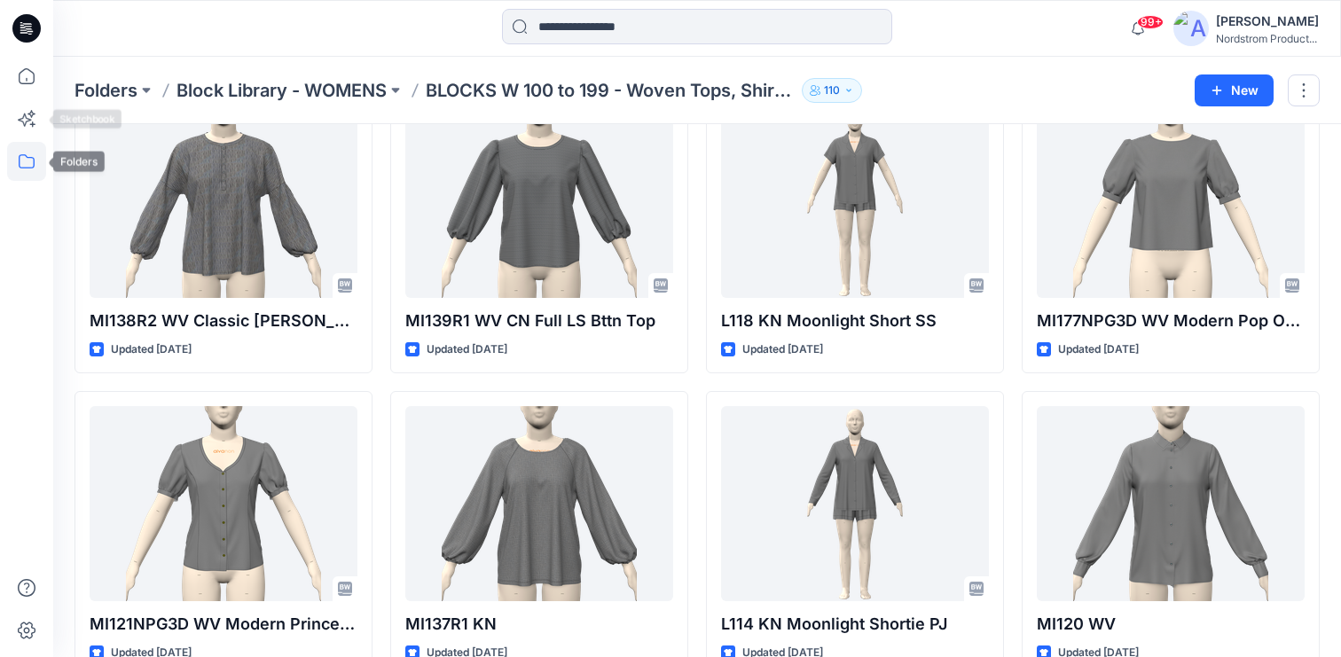
click at [20, 160] on icon at bounding box center [26, 161] width 39 height 39
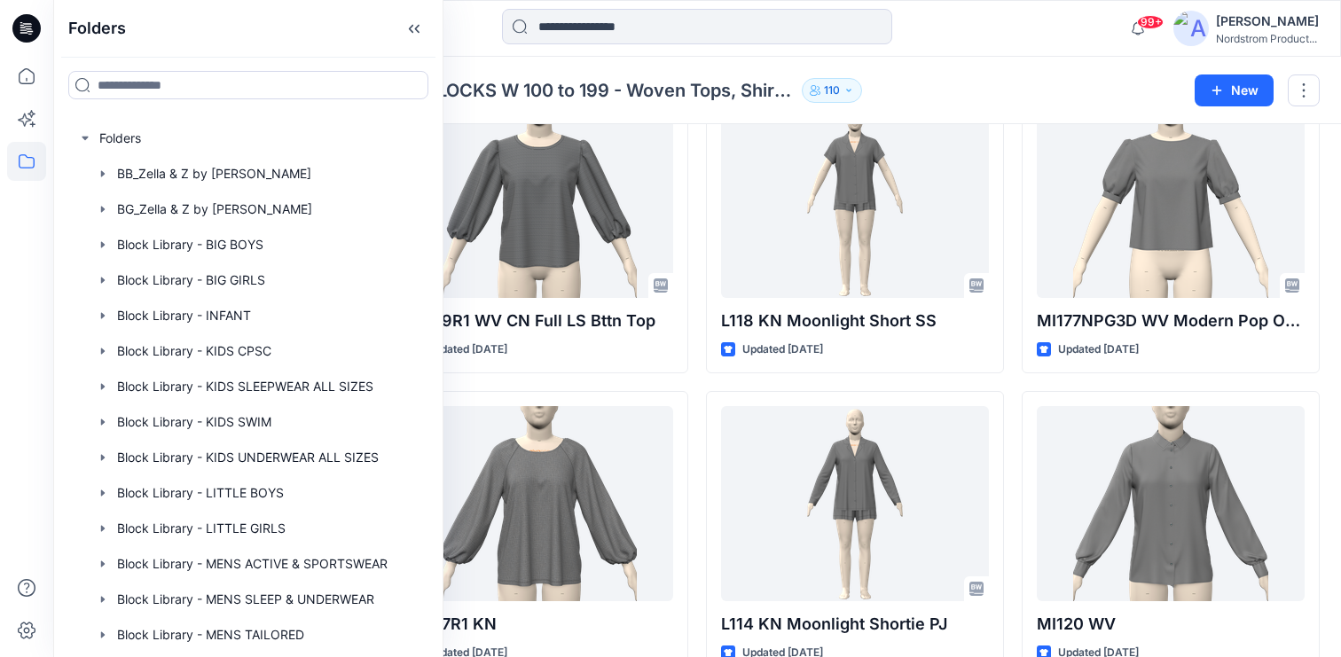
click at [475, 35] on div at bounding box center [697, 28] width 644 height 39
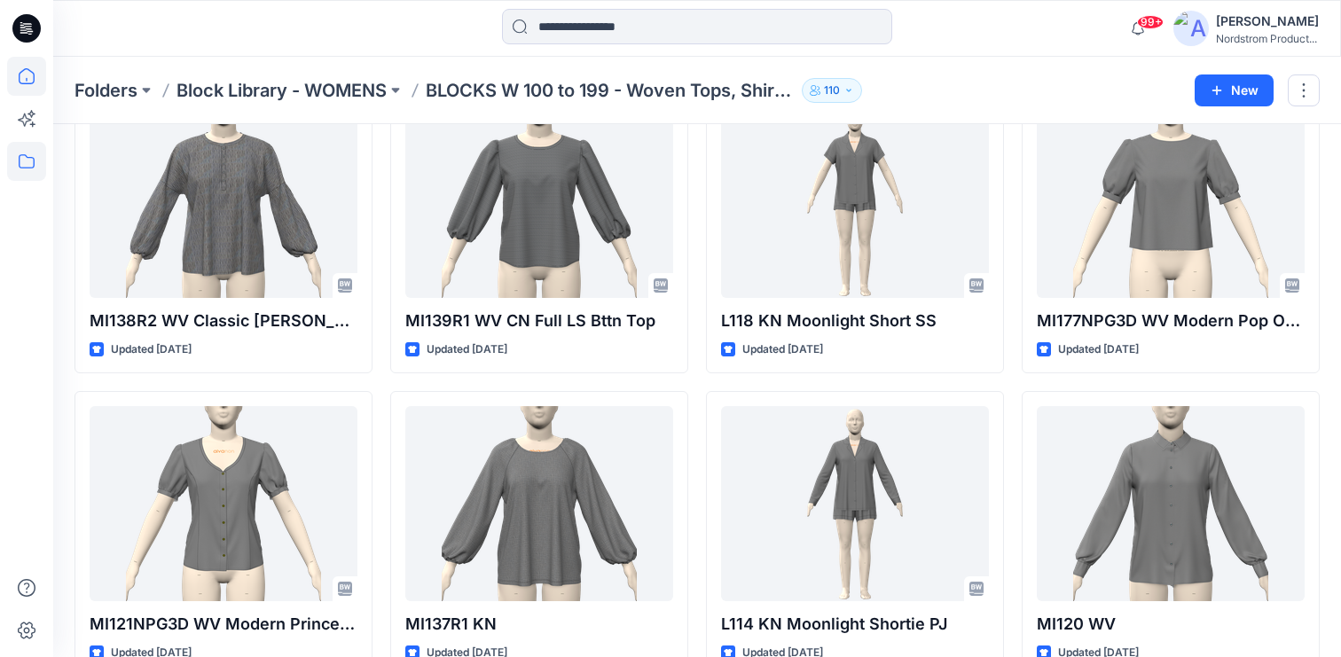
click at [42, 82] on icon at bounding box center [26, 76] width 39 height 39
